Goal: Check status: Check status

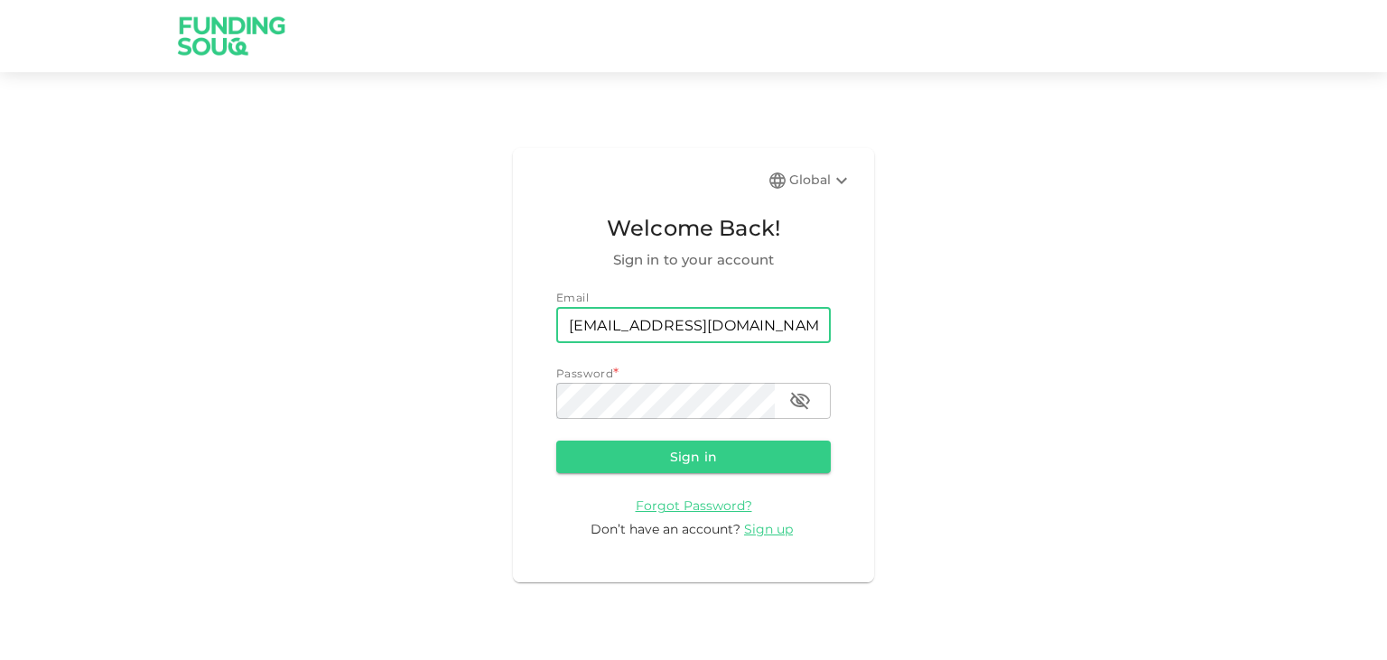
type input "[EMAIL_ADDRESS][DOMAIN_NAME]"
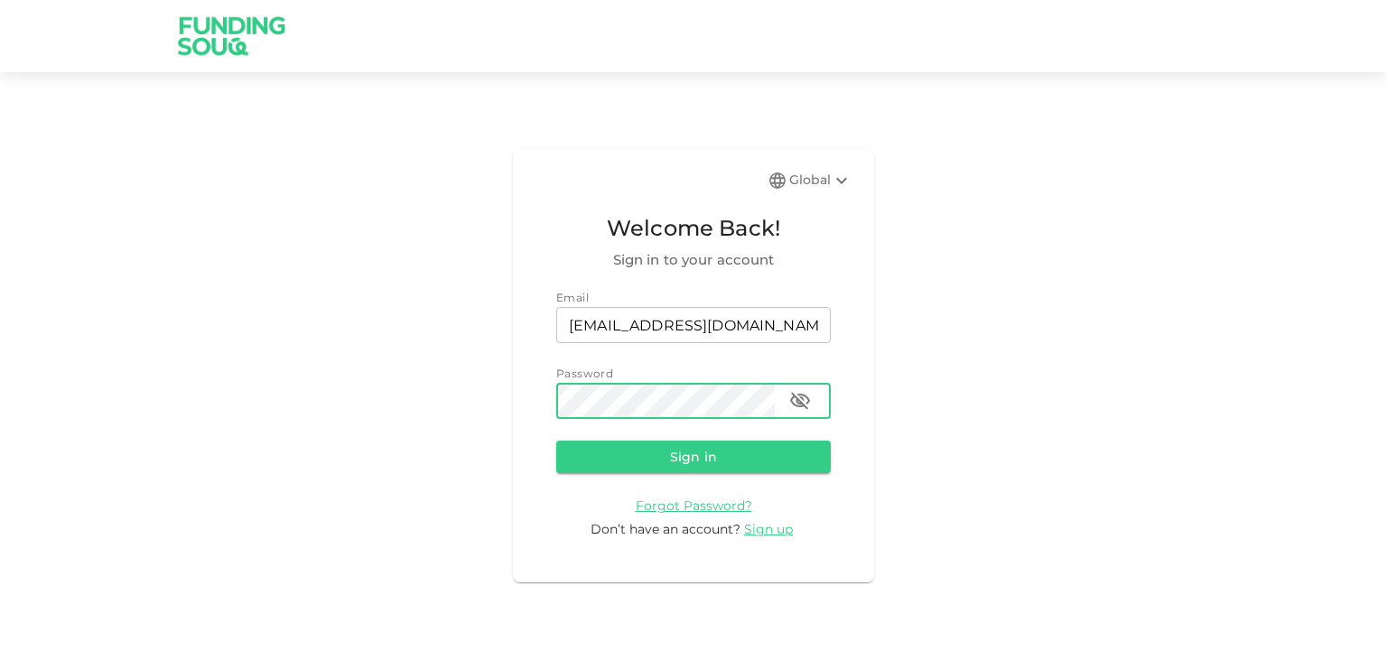
click at [556, 441] on button "Sign in" at bounding box center [693, 457] width 274 height 32
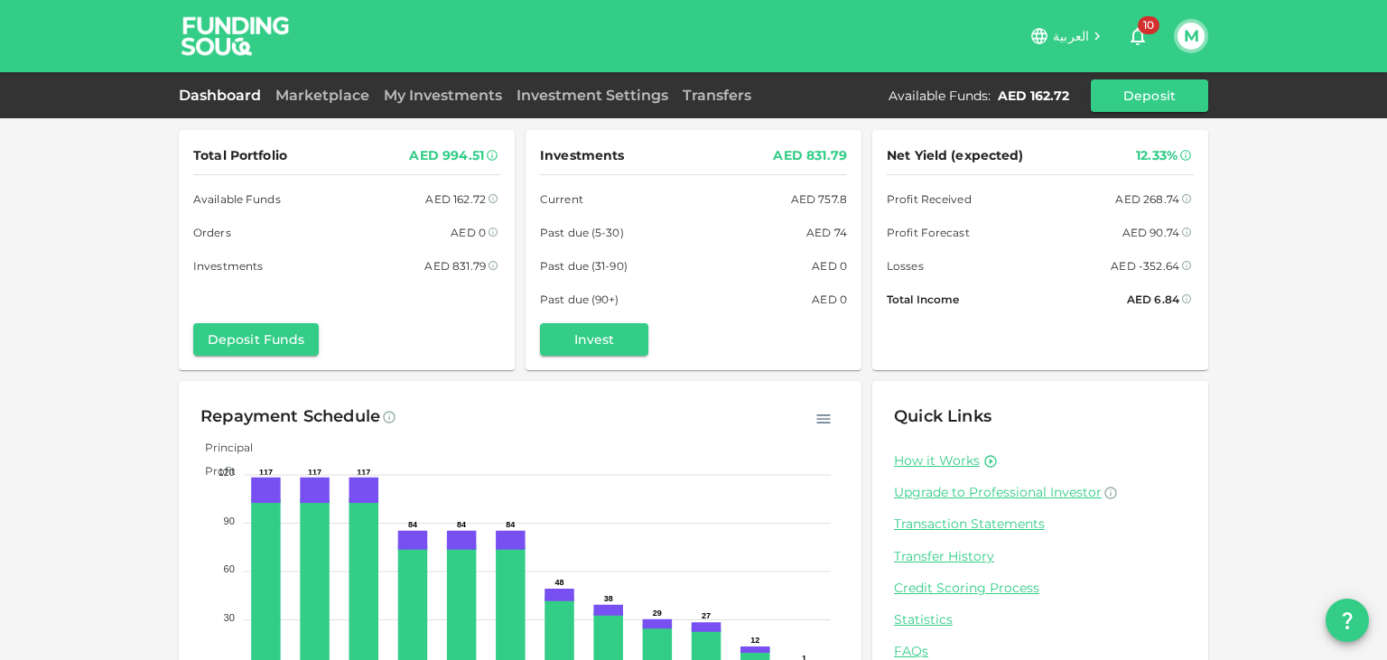
click at [1250, 302] on div "Total Portfolio AED 994.51 Available Funds AED 162.72 Orders AED 0 Investments …" at bounding box center [693, 373] width 1387 height 747
click at [1270, 224] on div "Total Portfolio AED 994.51 Available Funds AED 162.72 Orders AED 0 Investments …" at bounding box center [693, 373] width 1387 height 747
click at [1255, 260] on div "Total Portfolio AED 994.51 Available Funds AED 162.72 Orders AED 0 Investments …" at bounding box center [693, 373] width 1387 height 747
click at [1232, 283] on div "Total Portfolio AED 994.51 Available Funds AED 162.72 Orders AED 0 Investments …" at bounding box center [693, 373] width 1387 height 747
click at [1216, 356] on div "Total Portfolio AED 994.51 Available Funds AED 162.72 Orders AED 0 Investments …" at bounding box center [693, 373] width 1387 height 747
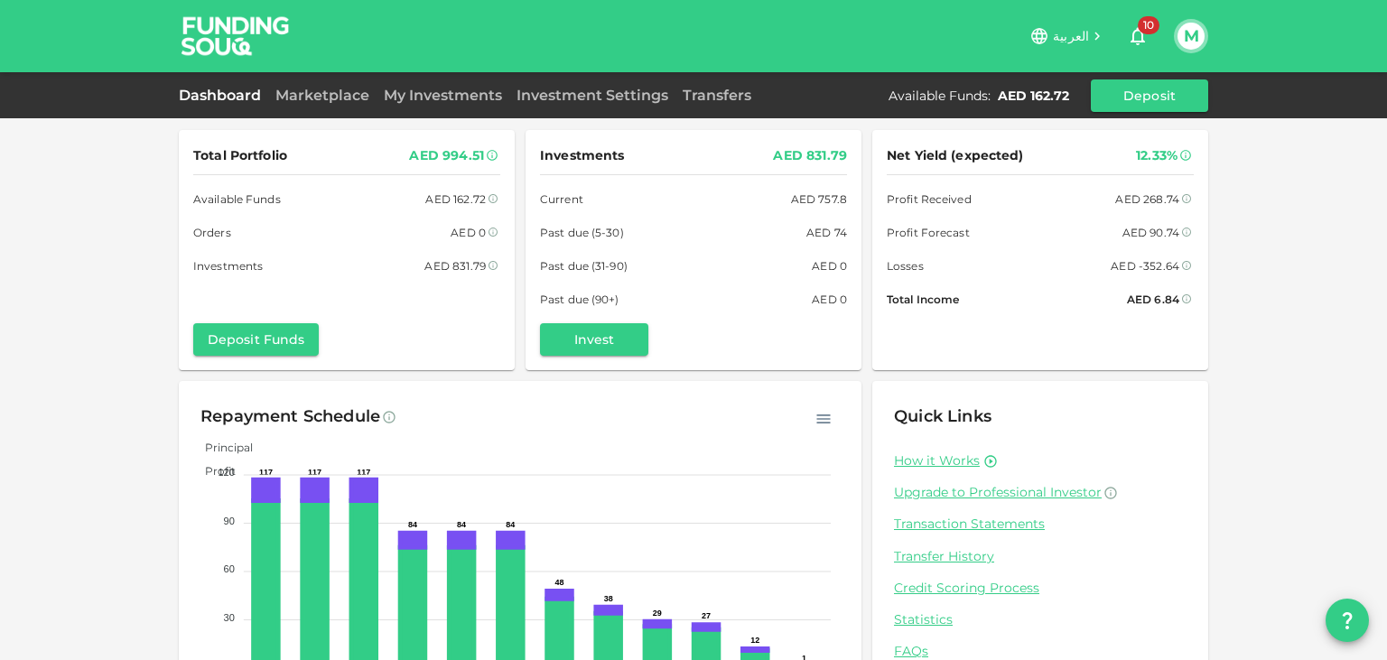
scroll to position [87, 0]
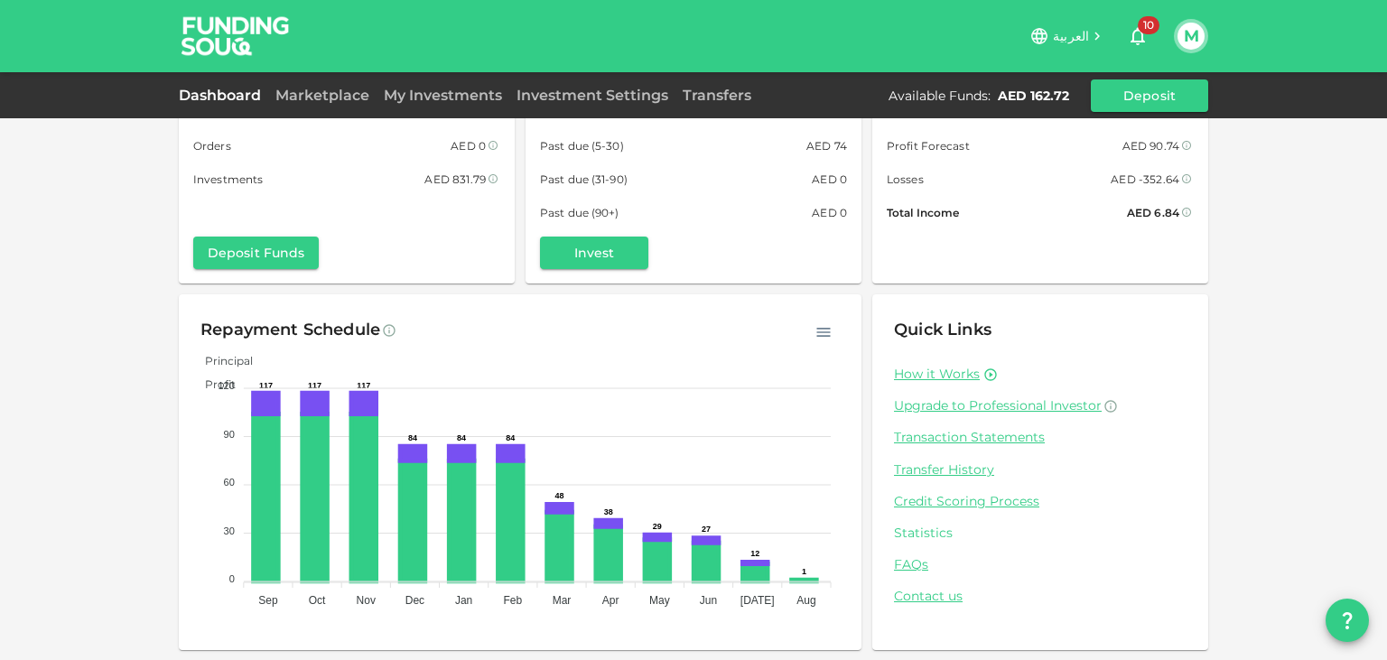
click at [924, 529] on link "Statistics" at bounding box center [1040, 533] width 292 height 17
click at [933, 435] on link "Transaction Statements" at bounding box center [1040, 437] width 292 height 17
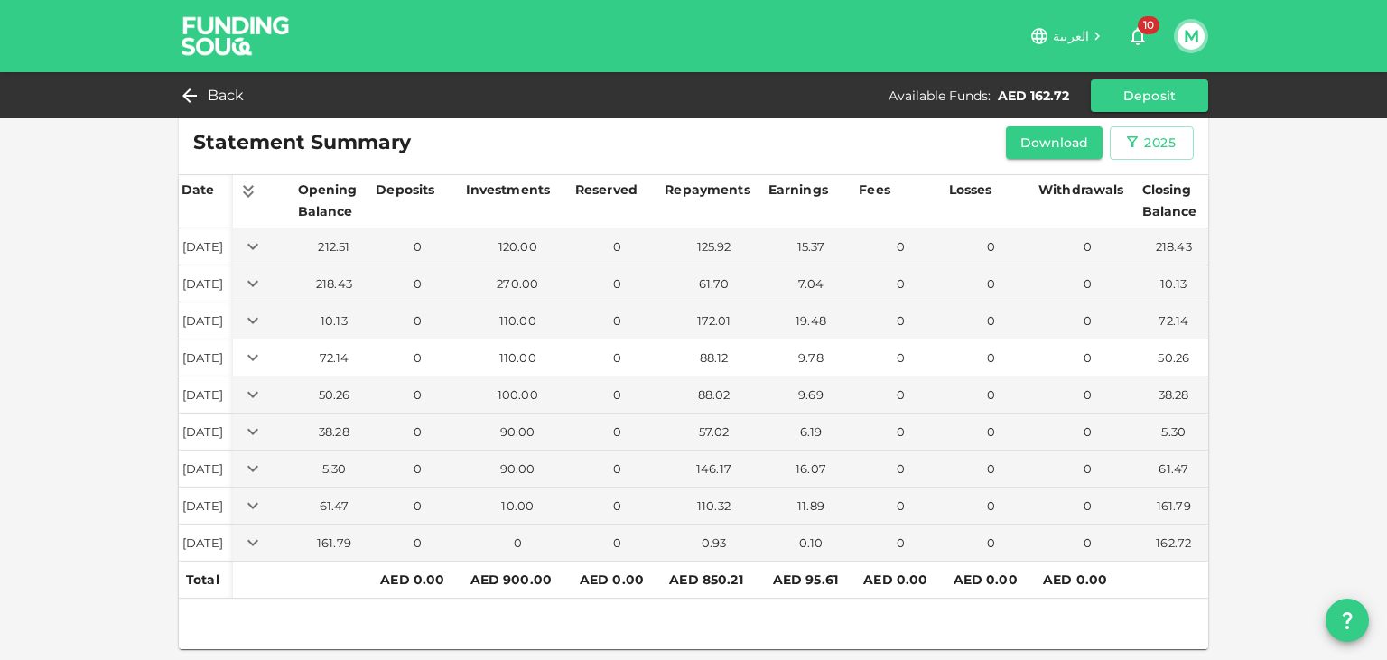
scroll to position [14, 0]
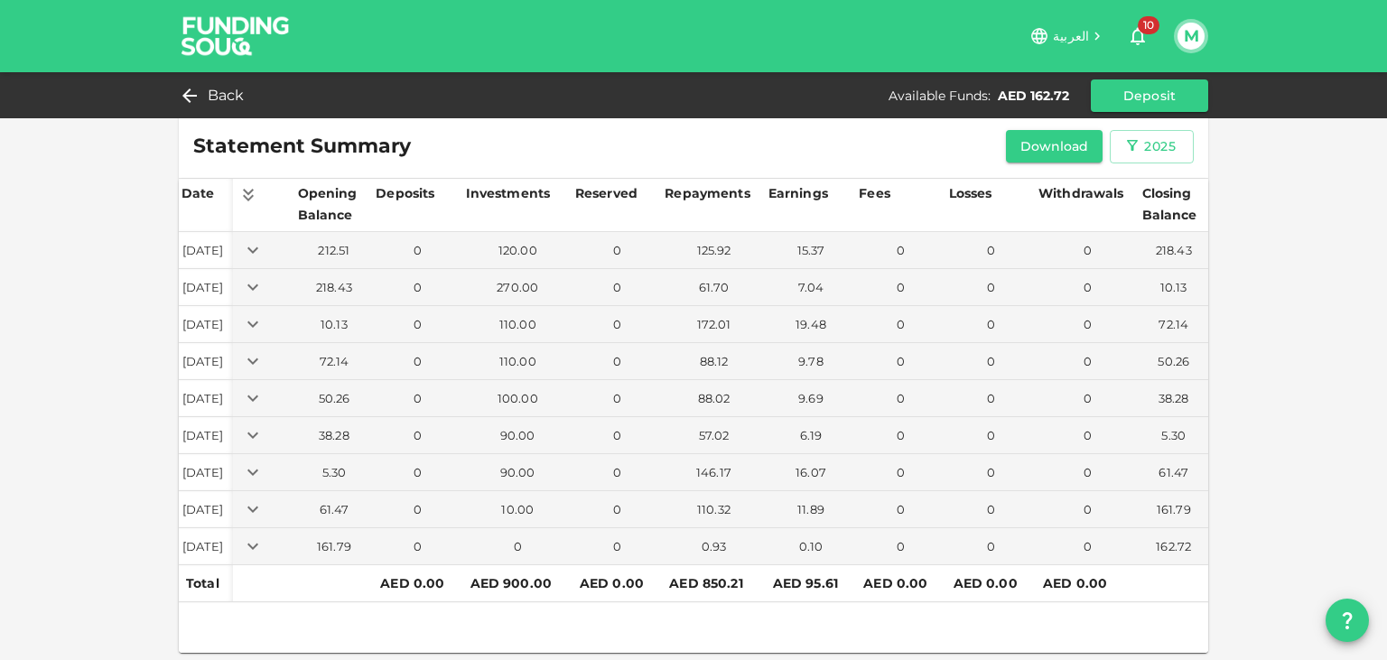
click at [1287, 348] on div "Statement Summary Download 2025 Date Opening Balance Deposits Investments Reser…" at bounding box center [693, 325] width 1387 height 678
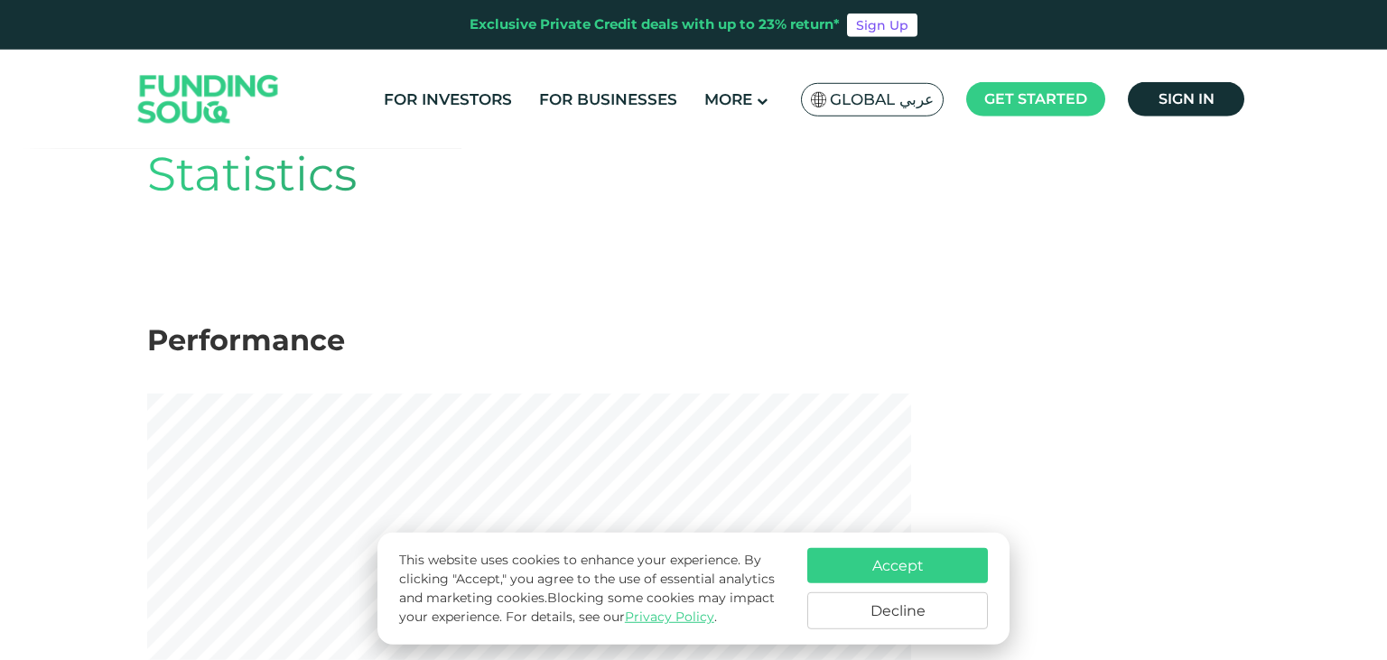
scroll to position [101, 0]
